Goal: Information Seeking & Learning: Learn about a topic

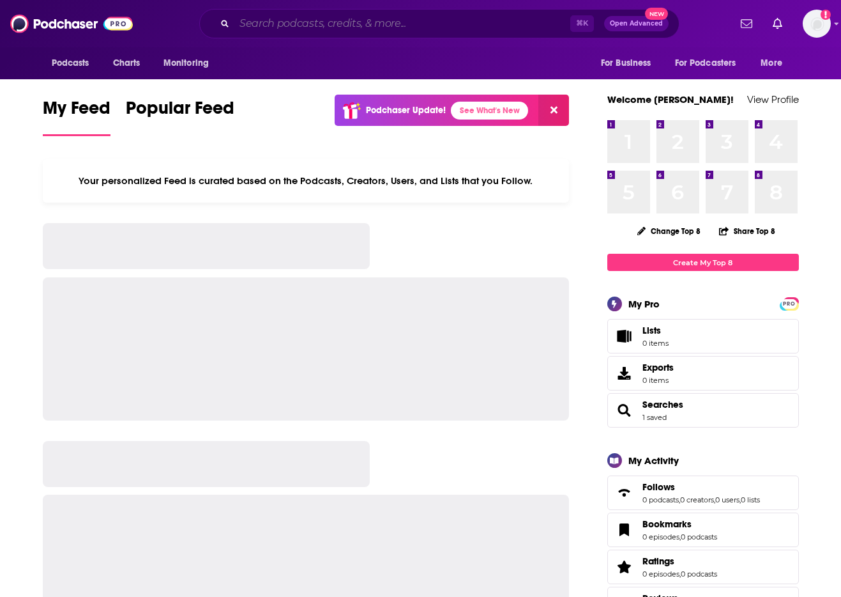
click at [282, 19] on input "Search podcasts, credits, & more..." at bounding box center [402, 23] width 336 height 20
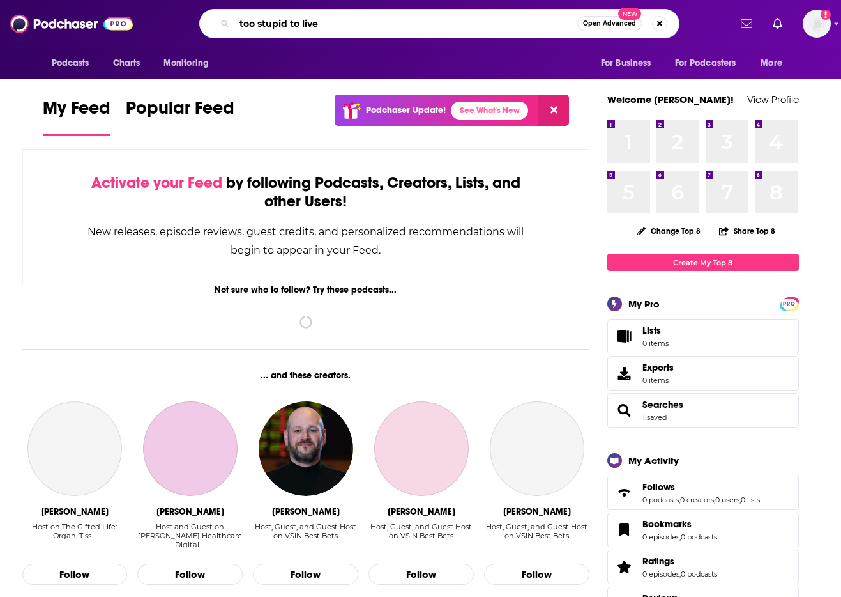
type input "too stupid to live"
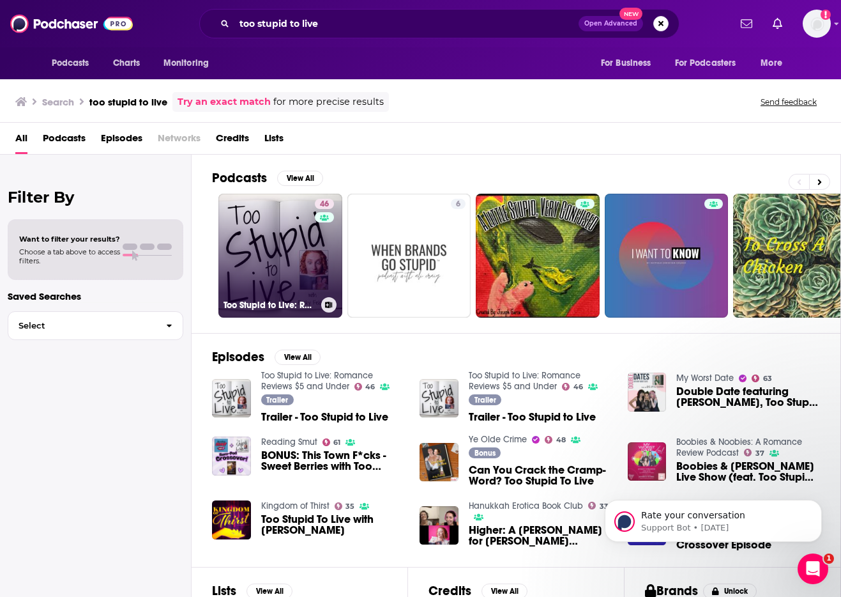
click at [287, 287] on link "46 Too Stupid to Live: Romance Reviews $5 and Under" at bounding box center [280, 256] width 124 height 124
